Goal: Transaction & Acquisition: Purchase product/service

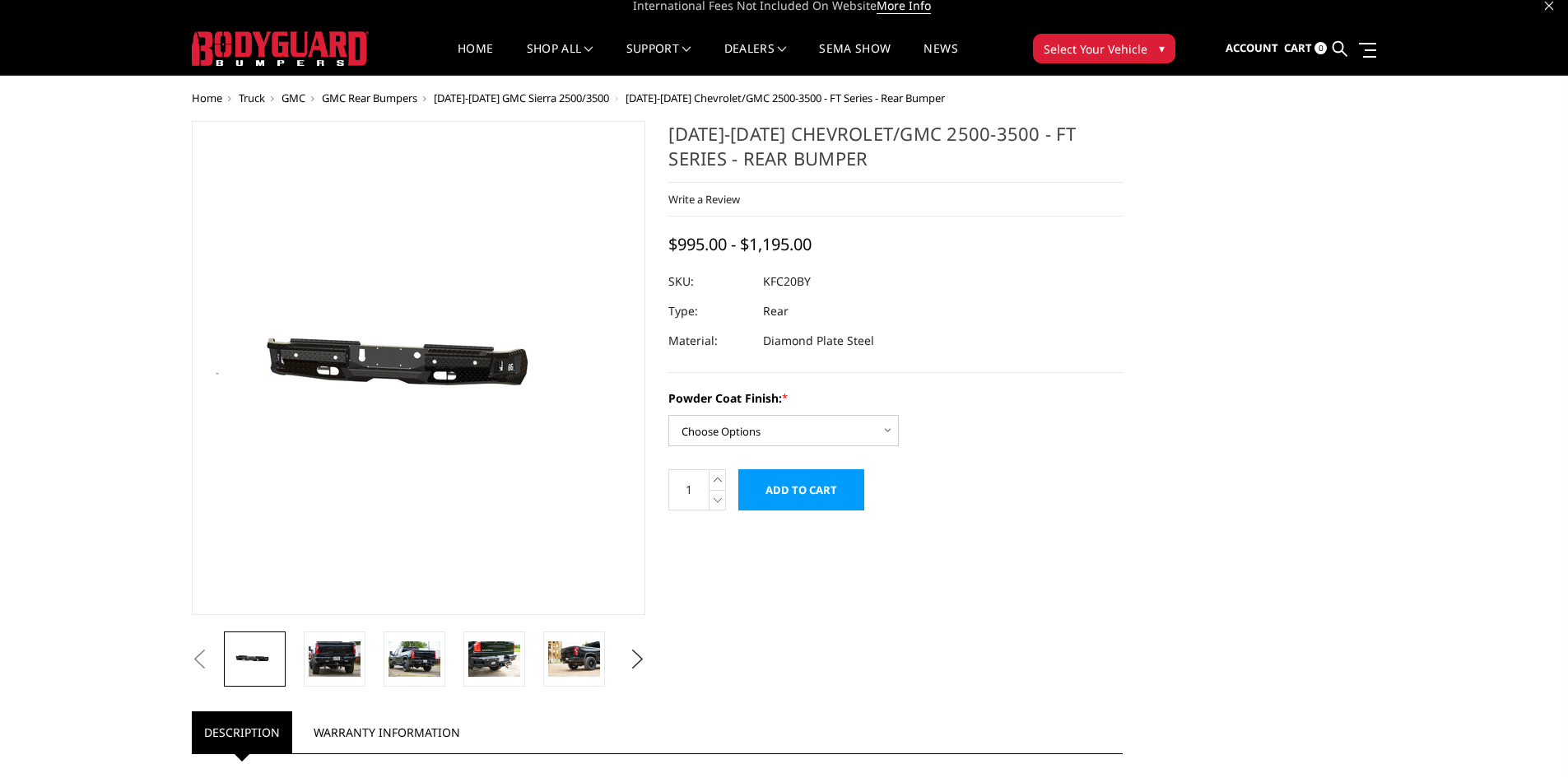
scroll to position [82, 0]
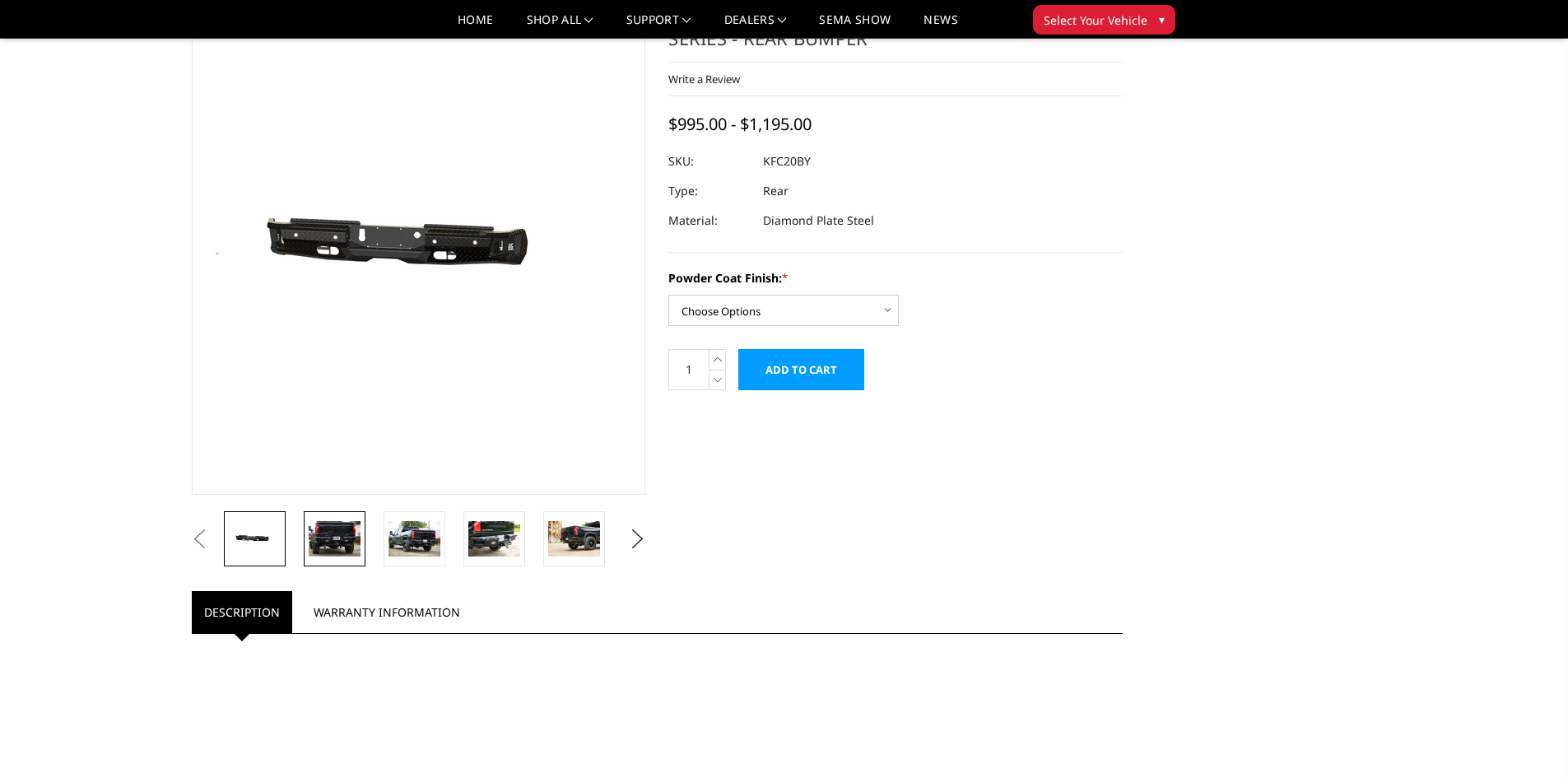
click at [335, 540] on img at bounding box center [335, 539] width 52 height 35
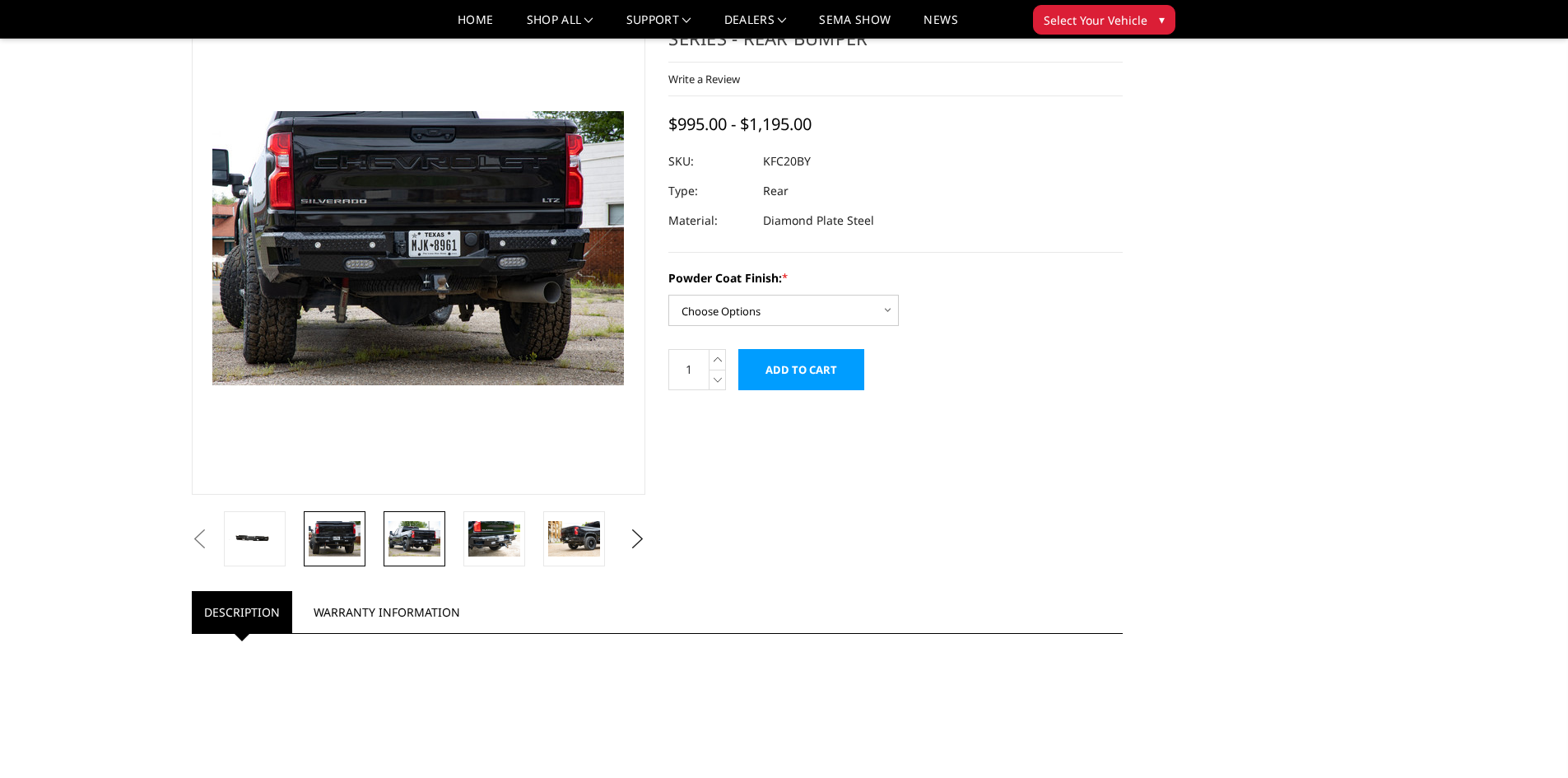
click at [431, 522] on img at bounding box center [414, 539] width 52 height 35
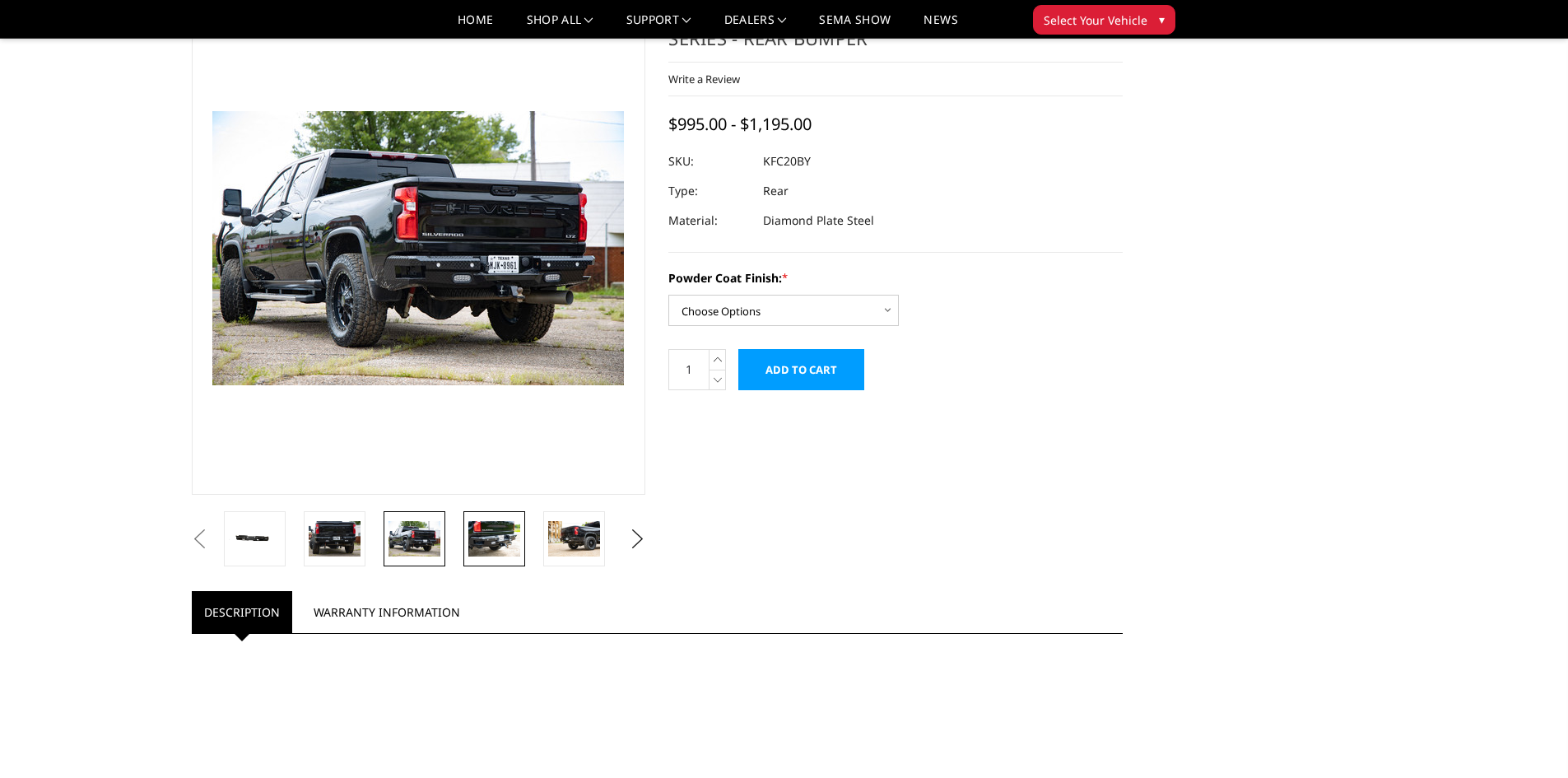
click at [475, 543] on img at bounding box center [495, 539] width 52 height 35
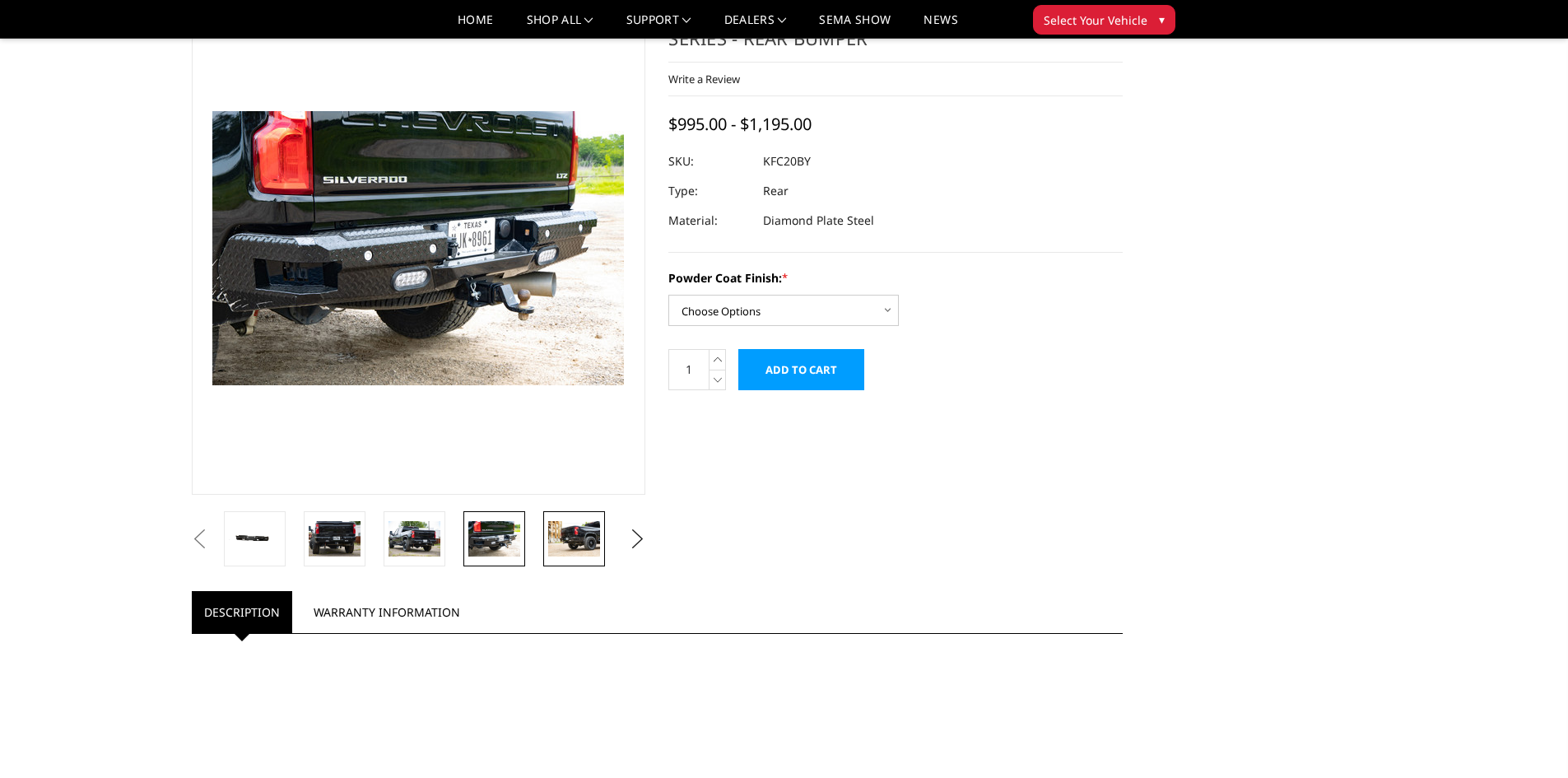
click at [555, 550] on img at bounding box center [574, 539] width 52 height 35
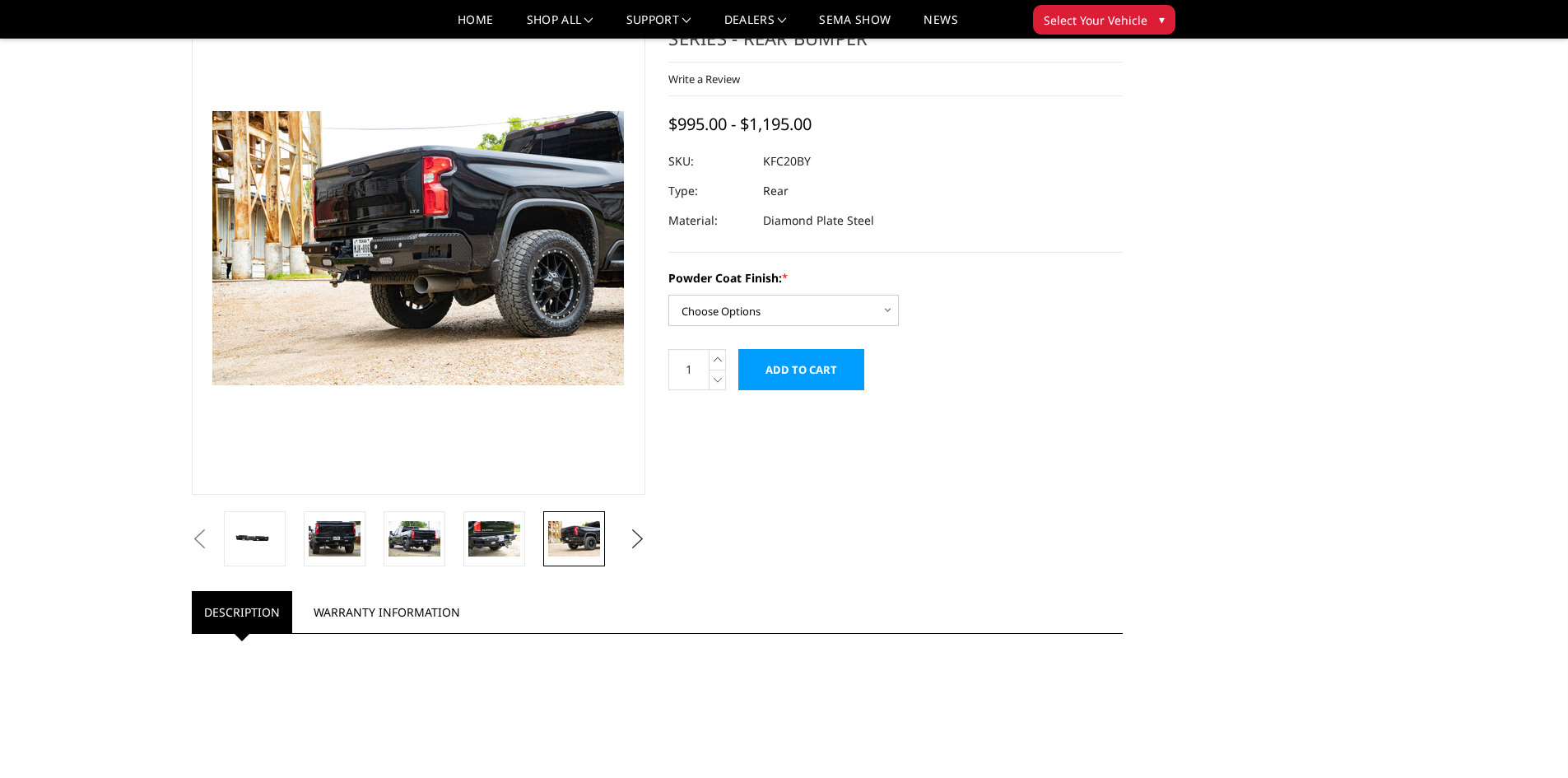
click at [642, 534] on button "Next" at bounding box center [637, 540] width 25 height 25
click at [588, 537] on img at bounding box center [574, 539] width 52 height 35
